Goal: Task Accomplishment & Management: Manage account settings

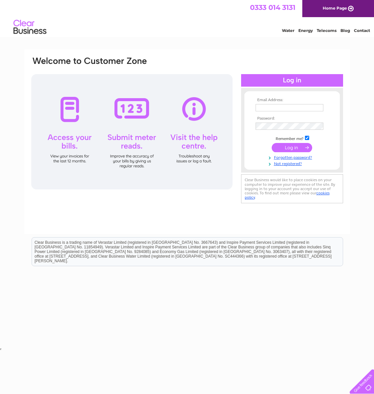
click at [266, 109] on input "text" at bounding box center [290, 107] width 68 height 7
type input "[EMAIL_ADDRESS][DOMAIN_NAME]"
click at [272, 144] on input "submit" at bounding box center [292, 148] width 41 height 9
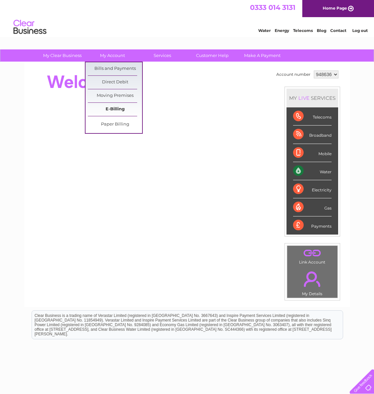
click at [122, 107] on link "E-Billing" at bounding box center [115, 109] width 54 height 13
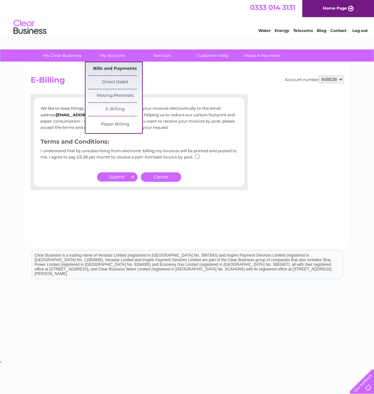
click at [114, 69] on link "Bills and Payments" at bounding box center [115, 68] width 54 height 13
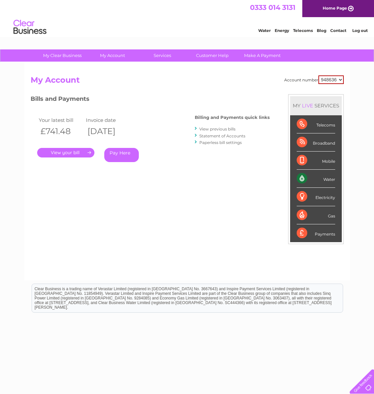
click at [72, 152] on link "." at bounding box center [65, 153] width 57 height 10
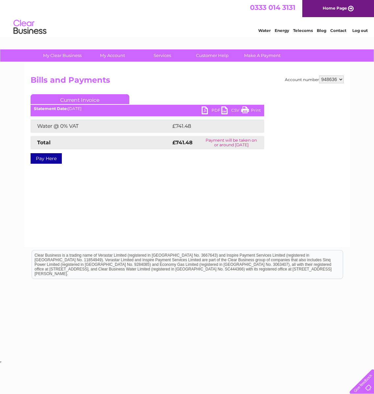
click at [214, 110] on link "PDF" at bounding box center [212, 111] width 20 height 10
